Goal: Task Accomplishment & Management: Manage account settings

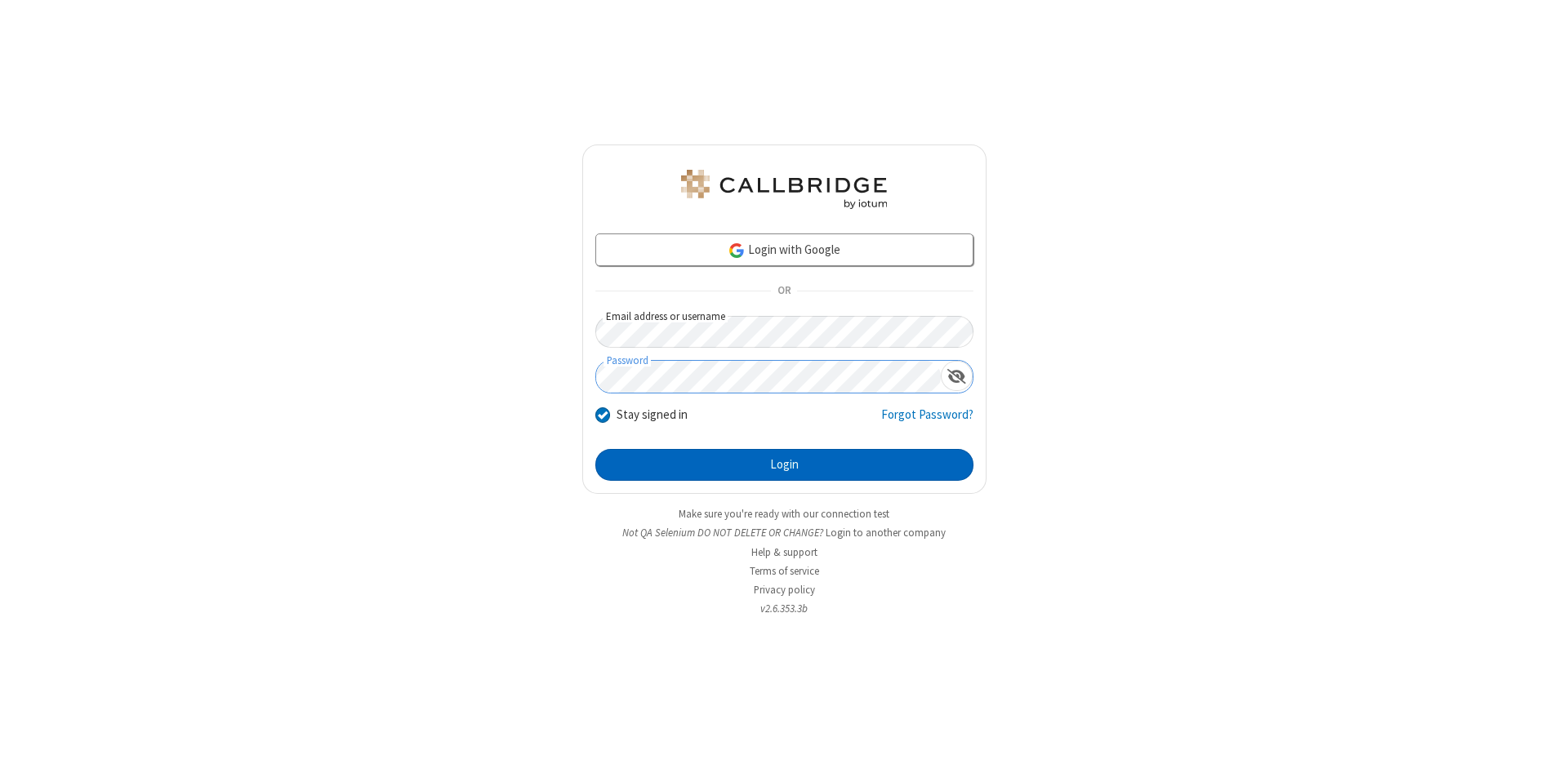
click at [784, 465] on button "Login" at bounding box center [784, 465] width 378 height 33
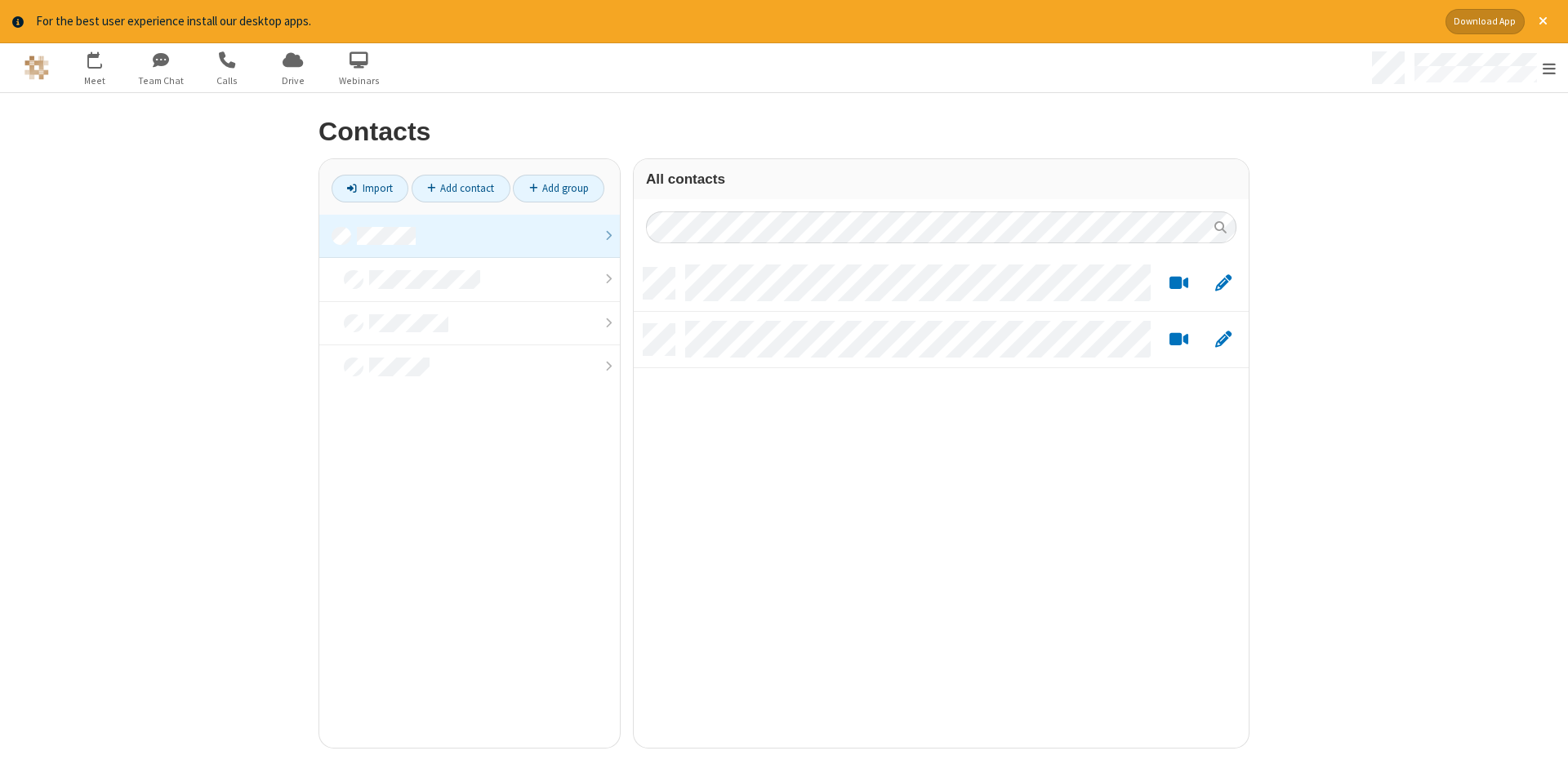
scroll to position [492, 614]
click at [470, 236] on link at bounding box center [470, 237] width 300 height 44
click at [461, 188] on link "Add contact" at bounding box center [460, 188] width 99 height 28
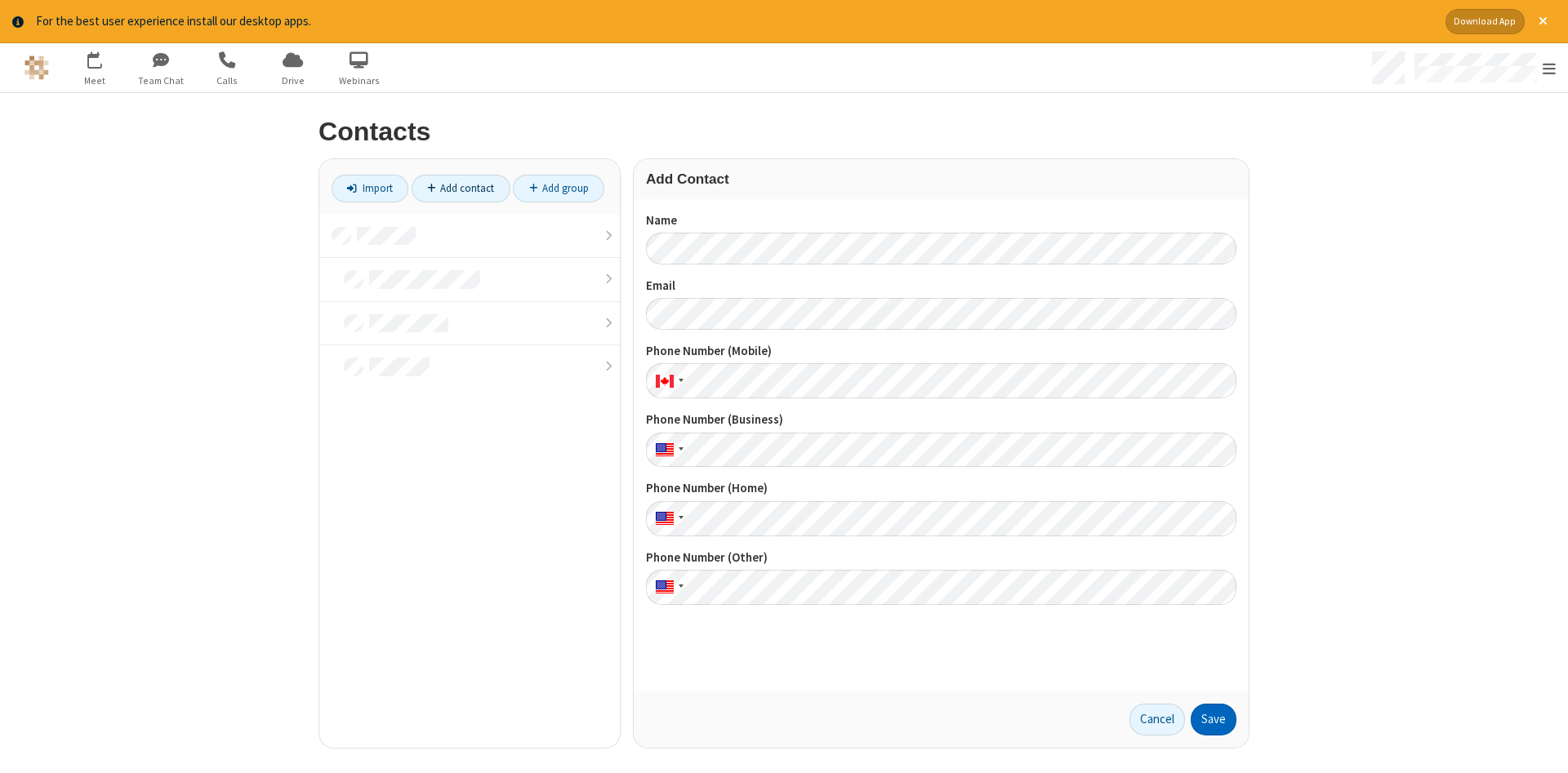
click at [1213, 719] on button "Save" at bounding box center [1213, 720] width 45 height 33
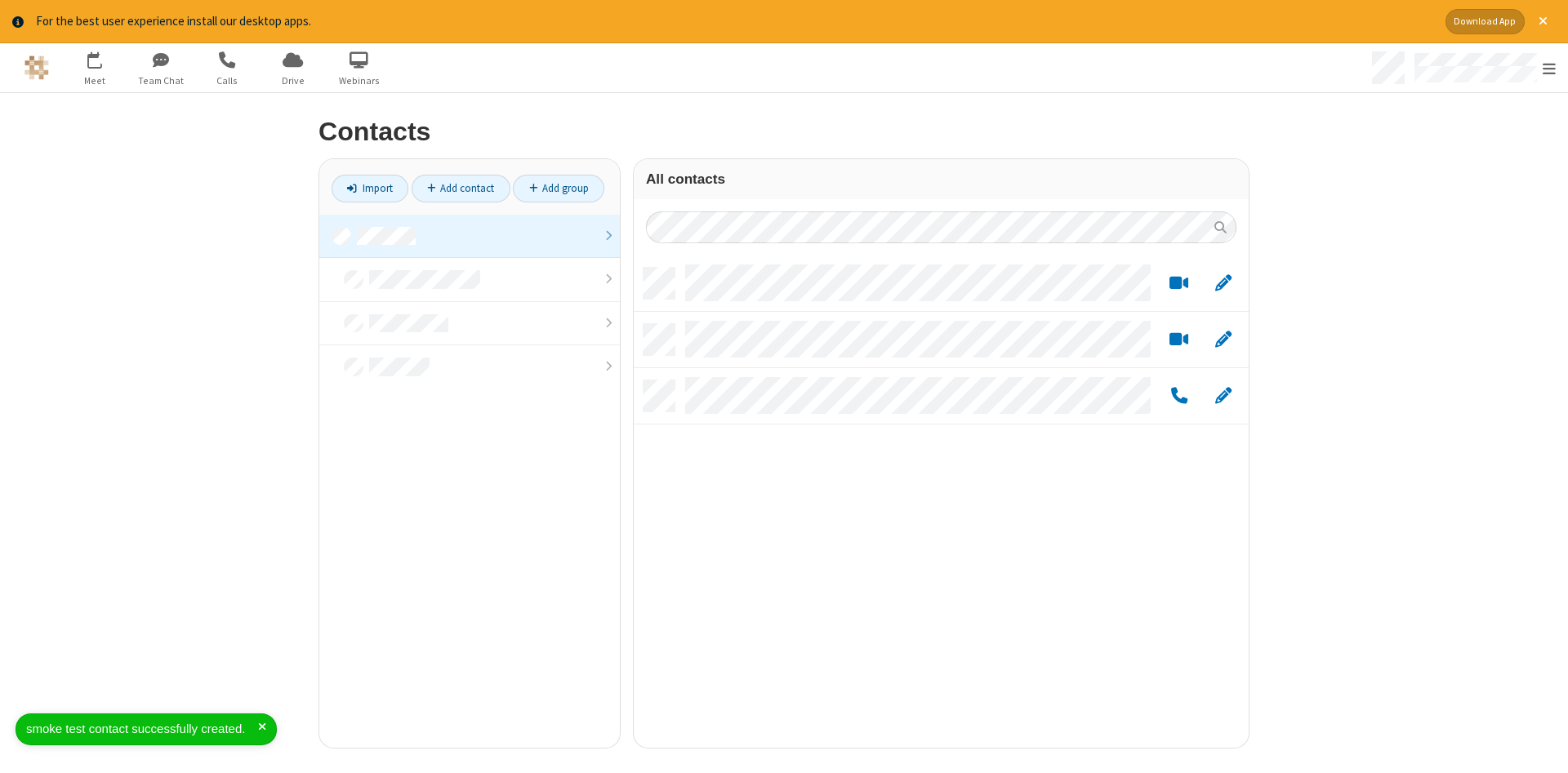
scroll to position [492, 614]
click at [461, 188] on link "Add contact" at bounding box center [460, 188] width 99 height 28
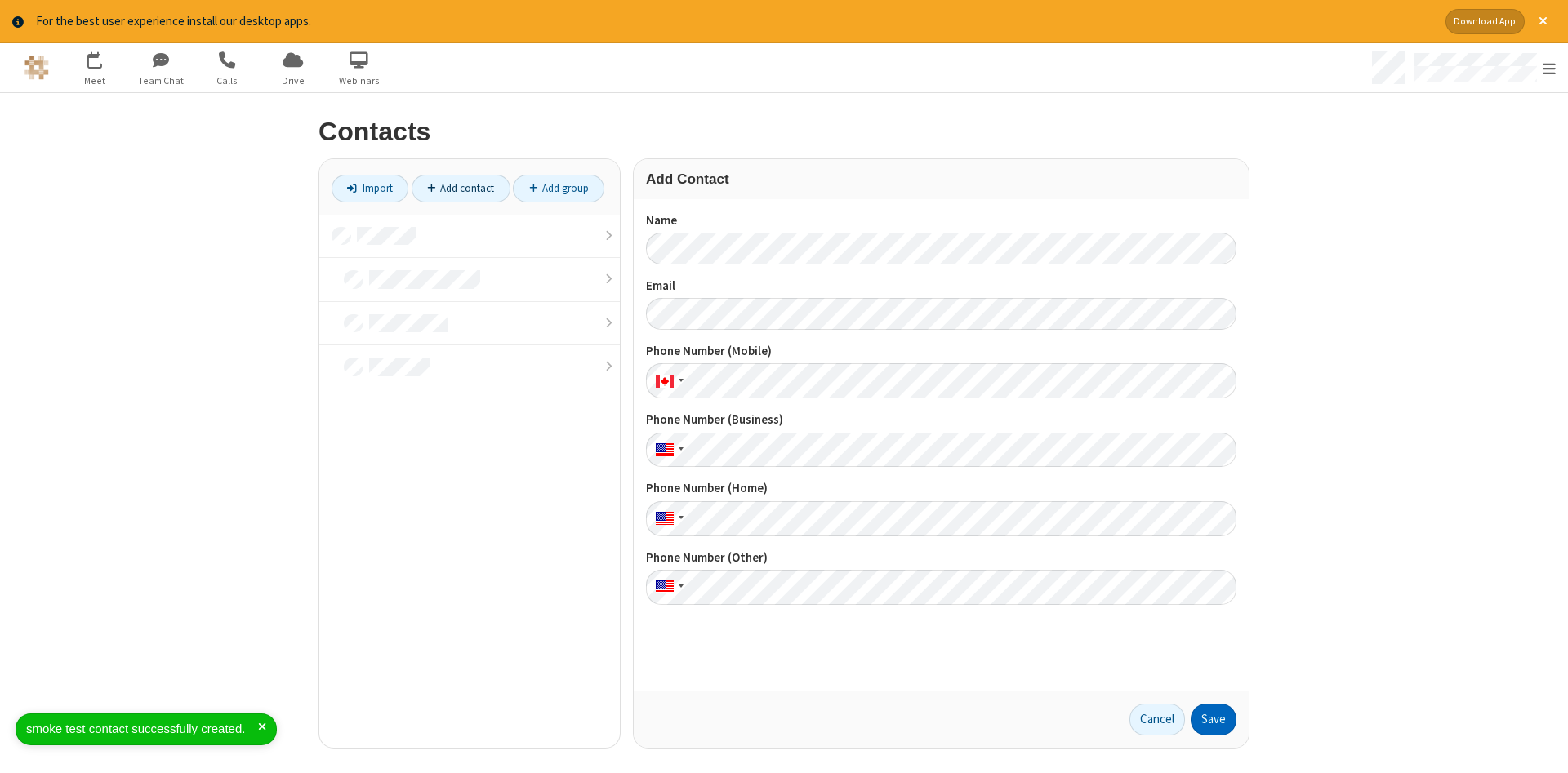
click at [1213, 719] on button "Save" at bounding box center [1213, 720] width 45 height 33
